Goal: Information Seeking & Learning: Compare options

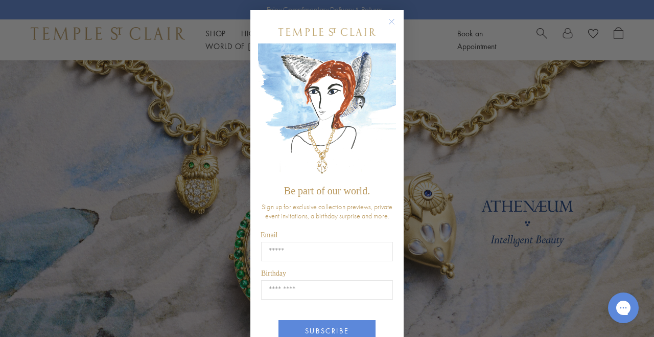
click at [219, 39] on div "Close dialog Be part of our world. Sign up for exclusive collection previews, p…" at bounding box center [327, 168] width 654 height 337
click at [392, 19] on circle "Close dialog" at bounding box center [392, 22] width 12 height 12
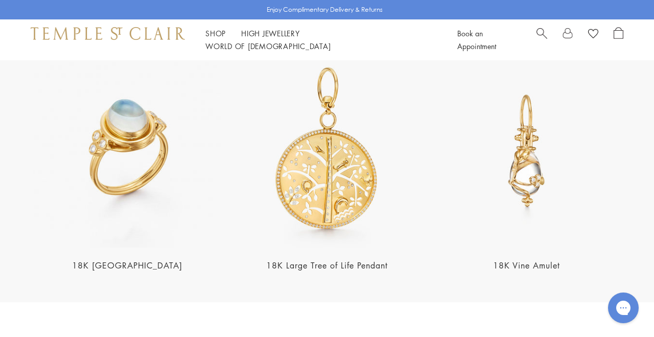
scroll to position [1885, 0]
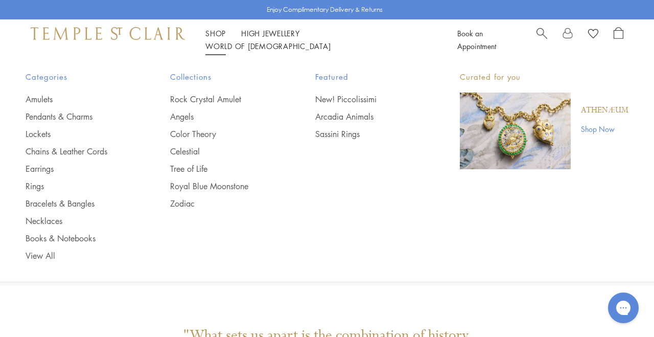
click at [220, 38] on link "Shop Shop" at bounding box center [215, 33] width 20 height 10
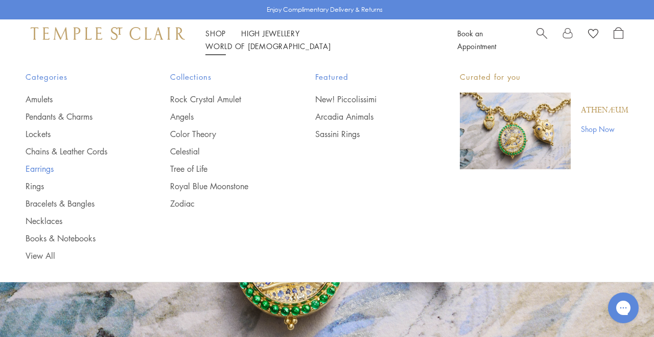
click at [34, 168] on link "Earrings" at bounding box center [78, 168] width 104 height 11
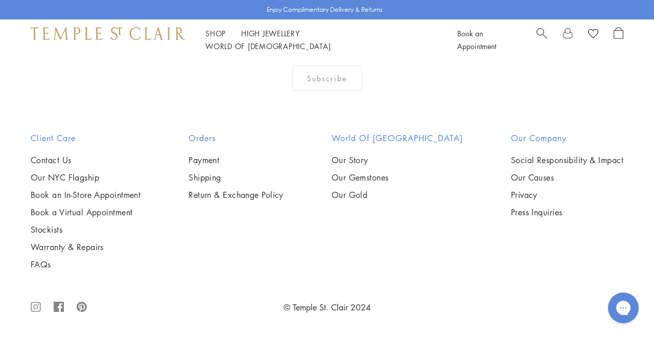
scroll to position [2658, 0]
click at [0, 0] on img at bounding box center [0, 0] width 0 height 0
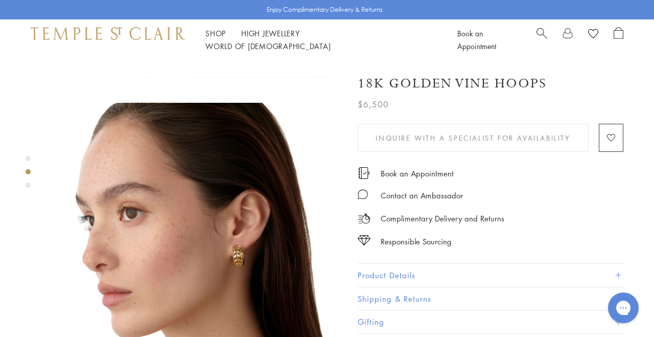
scroll to position [266, 0]
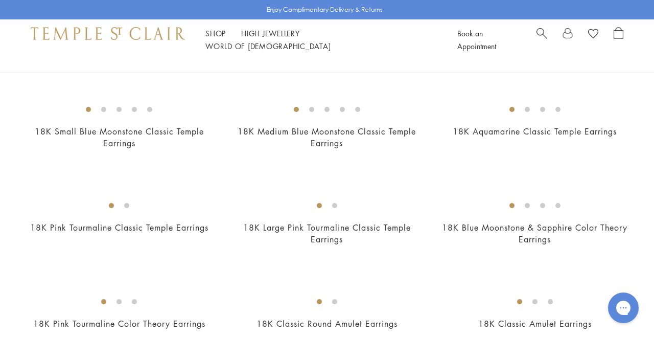
scroll to position [599, 0]
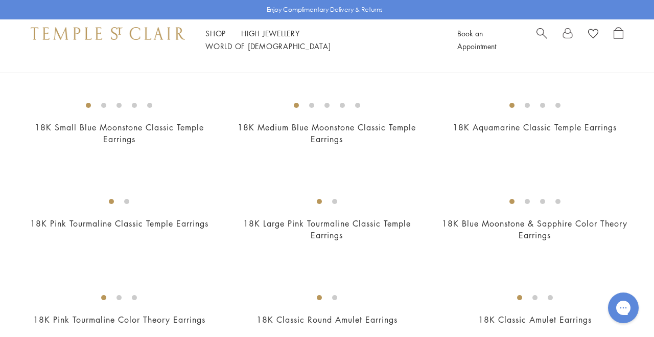
click at [0, 0] on img at bounding box center [0, 0] width 0 height 0
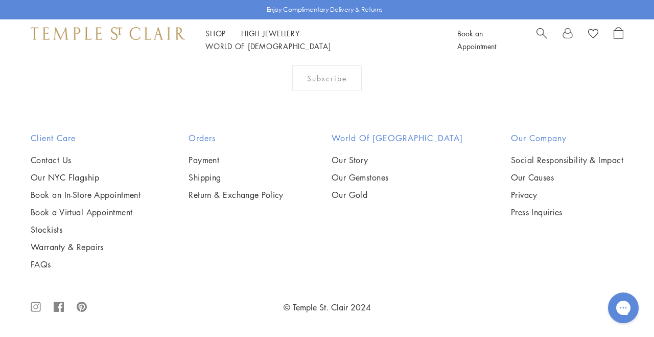
scroll to position [1948, 0]
click at [0, 0] on img at bounding box center [0, 0] width 0 height 0
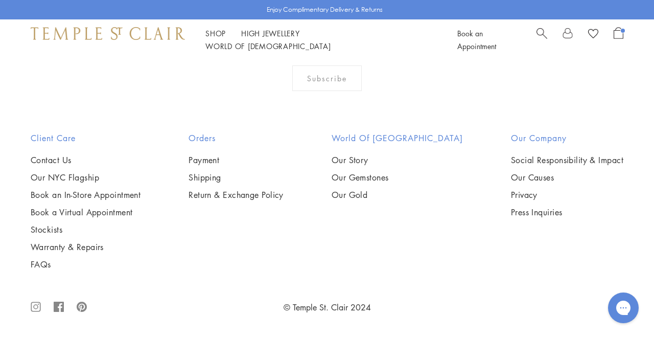
scroll to position [3741, 0]
click at [0, 0] on img at bounding box center [0, 0] width 0 height 0
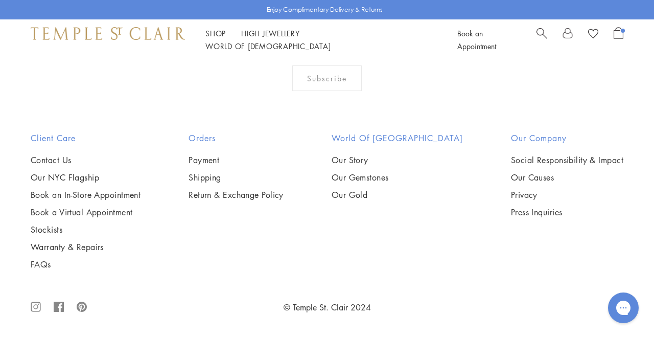
scroll to position [4003, 0]
click at [0, 0] on img at bounding box center [0, 0] width 0 height 0
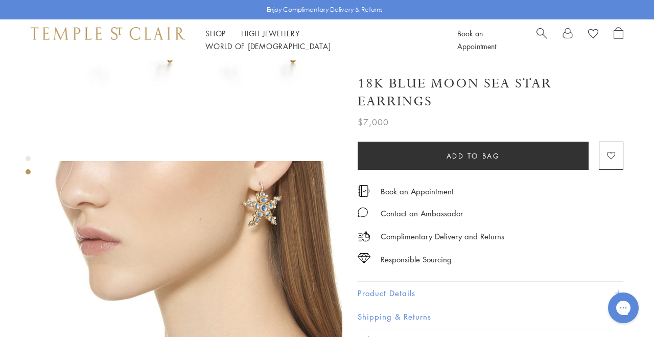
scroll to position [204, 0]
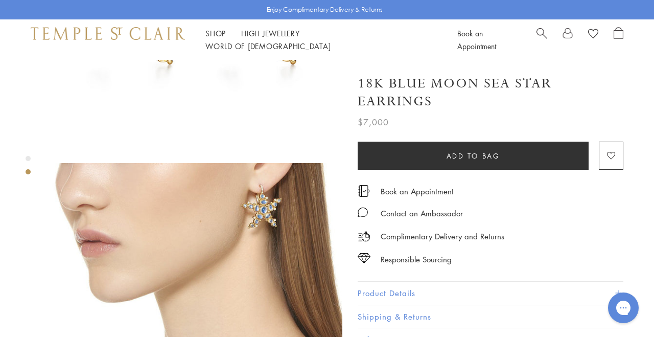
click at [252, 183] on img at bounding box center [196, 308] width 291 height 291
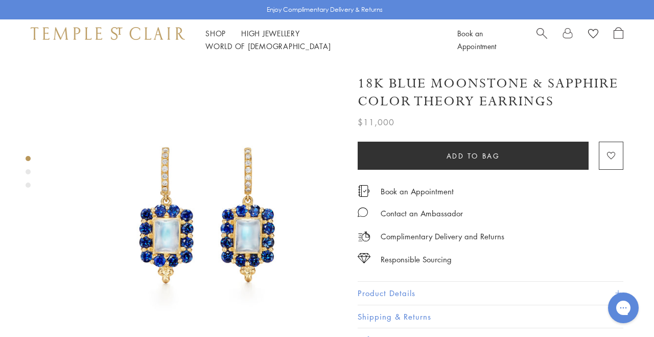
click at [67, 146] on img at bounding box center [196, 205] width 291 height 291
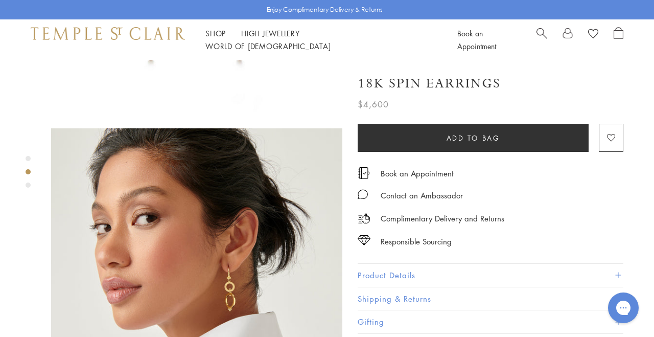
scroll to position [242, 0]
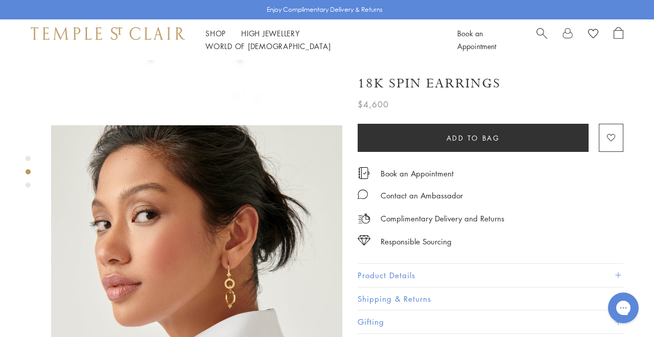
click at [229, 248] on img at bounding box center [196, 270] width 291 height 291
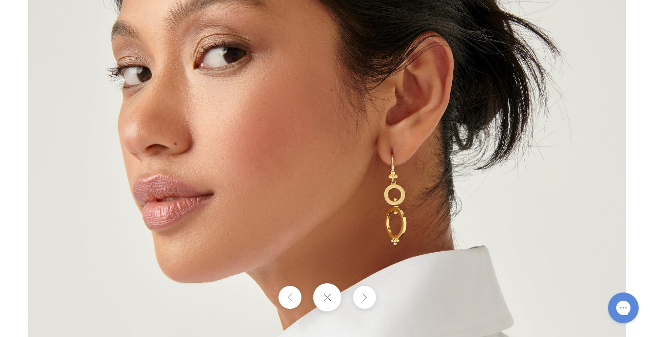
click at [406, 215] on img at bounding box center [327, 169] width 598 height 598
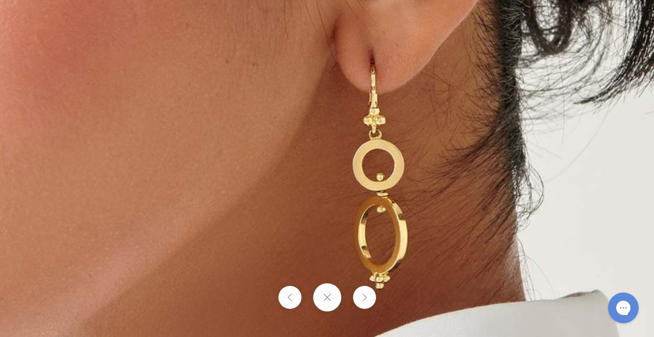
click at [542, 163] on img at bounding box center [211, 101] width 1471 height 1471
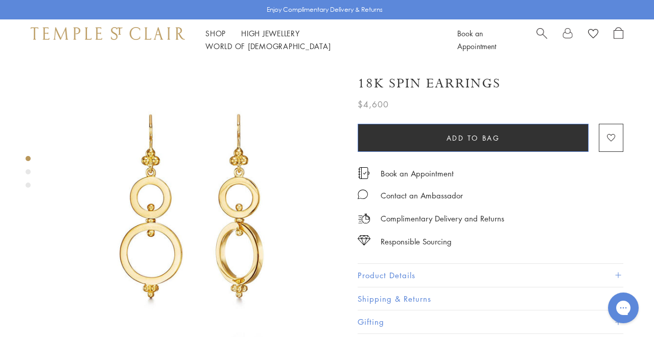
click at [512, 135] on button "Add to bag" at bounding box center [473, 138] width 231 height 28
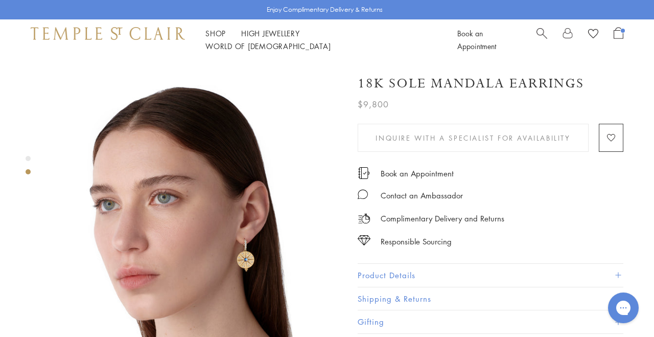
scroll to position [270, 0]
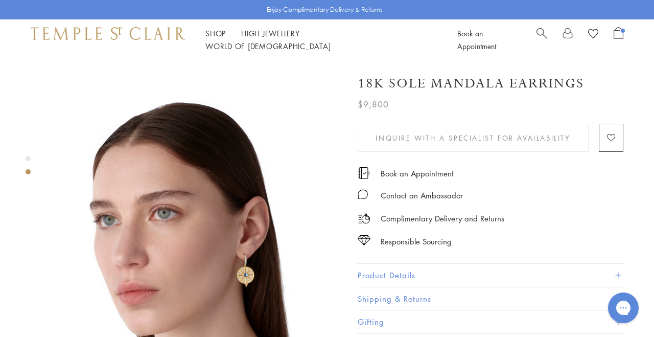
click at [242, 244] on img at bounding box center [196, 242] width 291 height 291
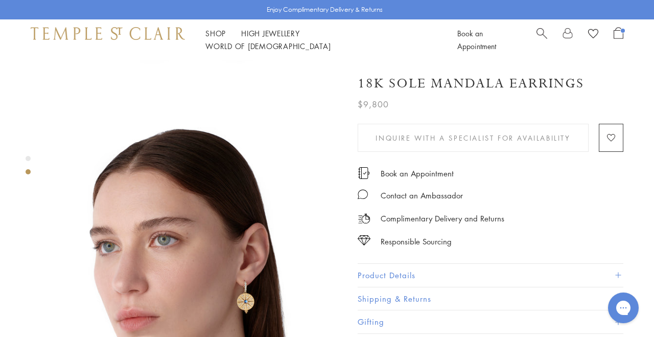
scroll to position [242, 0]
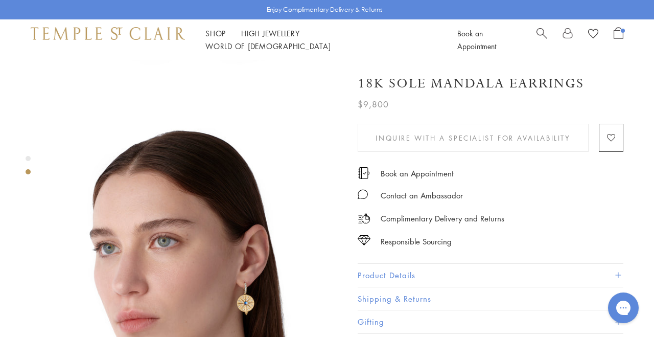
click at [218, 308] on img at bounding box center [196, 270] width 291 height 291
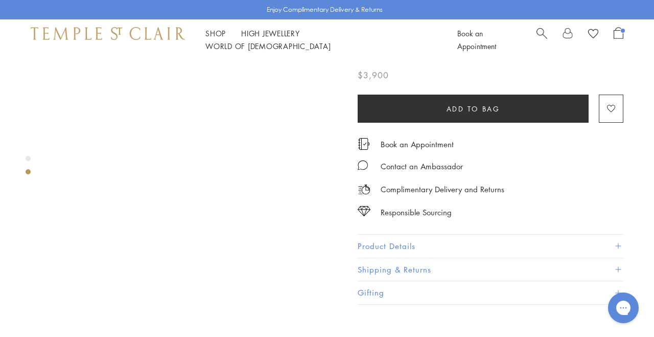
scroll to position [354, 0]
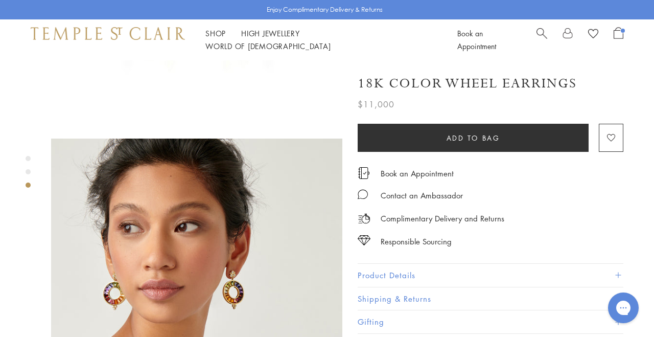
scroll to position [535, 0]
click at [235, 239] on img at bounding box center [196, 283] width 291 height 291
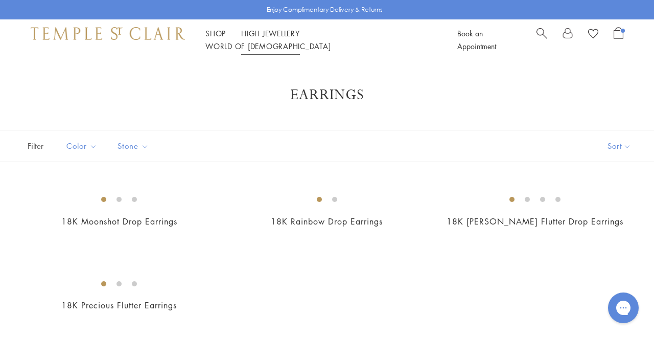
click at [284, 36] on link "High Jewellery High Jewellery" at bounding box center [270, 33] width 59 height 10
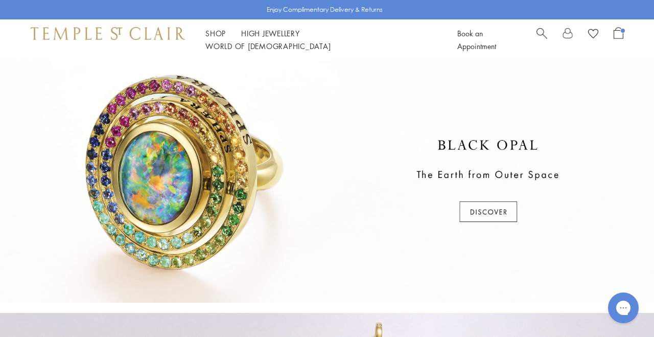
scroll to position [254, 0]
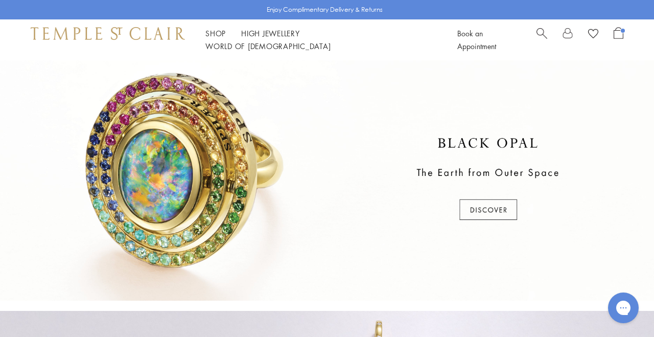
click at [487, 211] on div at bounding box center [327, 179] width 654 height 242
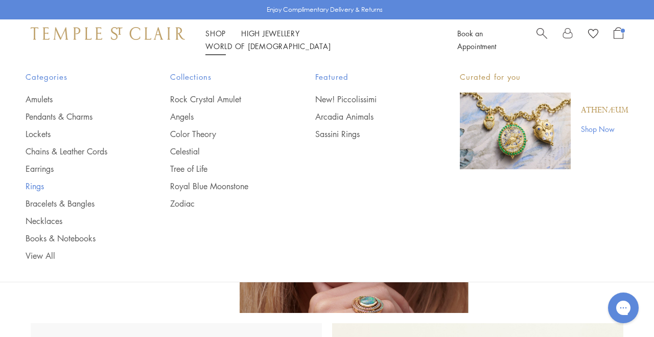
click at [34, 183] on link "Rings" at bounding box center [78, 185] width 104 height 11
click at [39, 185] on link "Rings" at bounding box center [78, 185] width 104 height 11
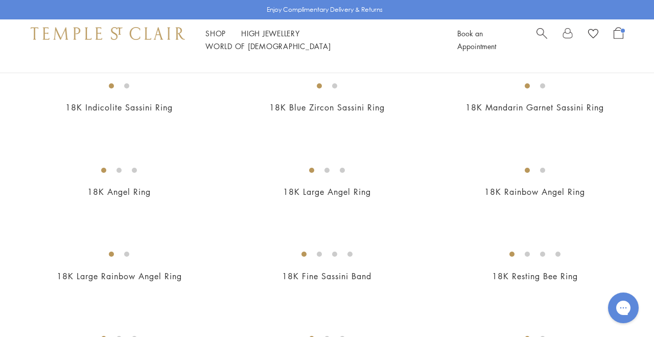
scroll to position [372, 0]
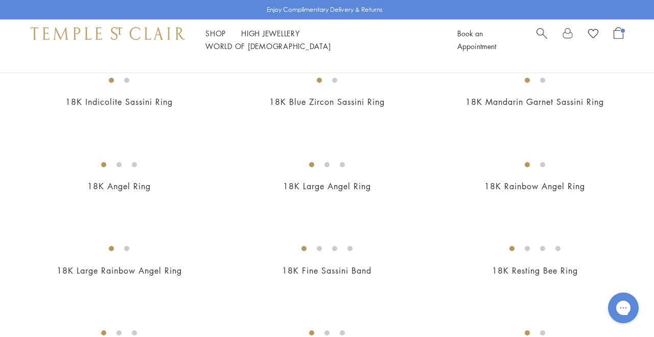
click at [0, 0] on img at bounding box center [0, 0] width 0 height 0
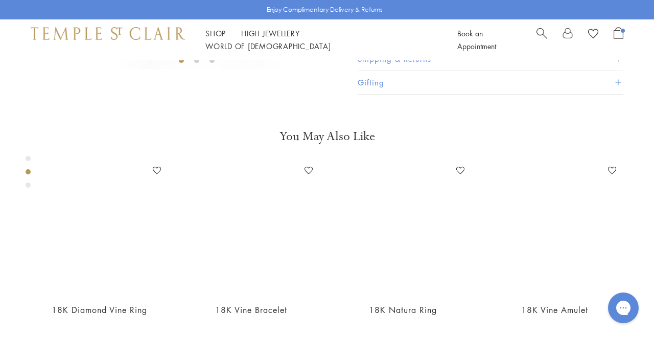
scroll to position [285, 0]
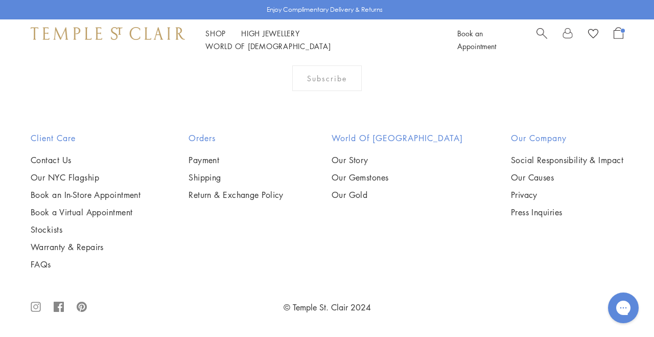
scroll to position [4120, 0]
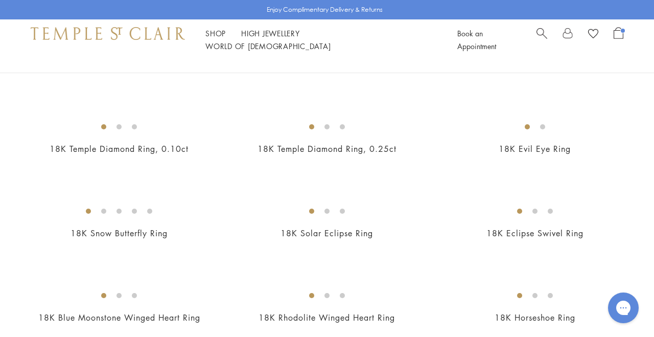
scroll to position [578, 0]
click at [0, 0] on img at bounding box center [0, 0] width 0 height 0
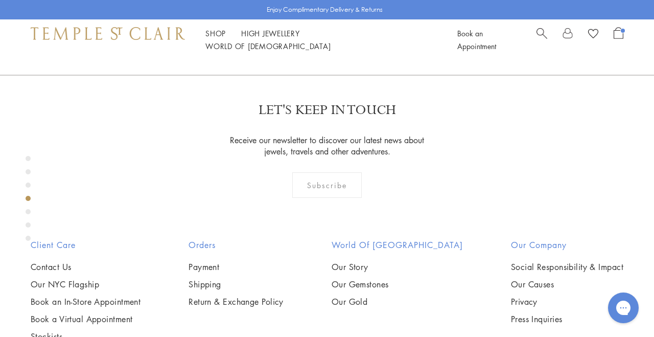
scroll to position [946, 0]
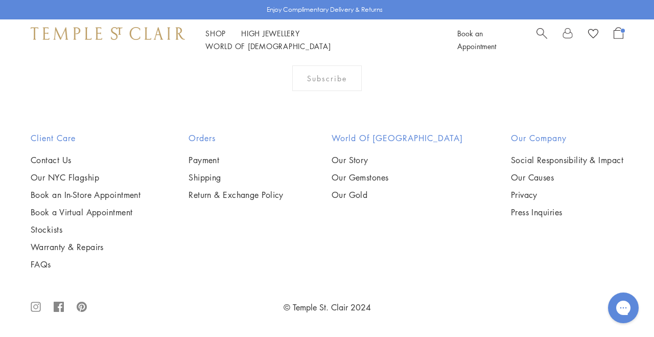
scroll to position [3119, 0]
click at [286, 38] on link "High Jewellery High Jewellery" at bounding box center [270, 33] width 59 height 10
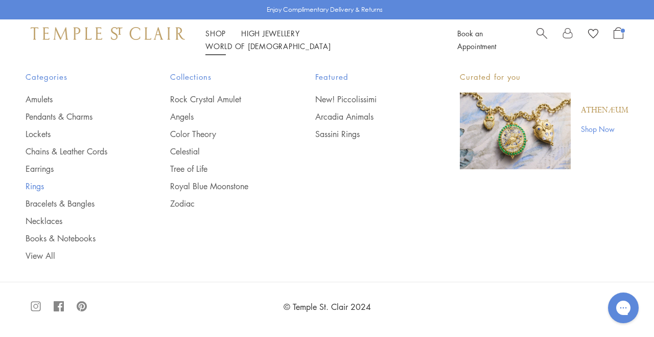
click at [36, 185] on link "Rings" at bounding box center [78, 185] width 104 height 11
click at [49, 202] on link "Bracelets & Bangles" at bounding box center [78, 203] width 104 height 11
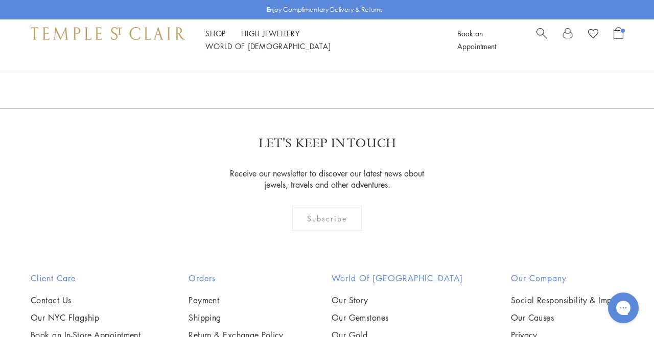
scroll to position [1186, 0]
click at [0, 0] on img at bounding box center [0, 0] width 0 height 0
